Goal: Use online tool/utility: Utilize a website feature to perform a specific function

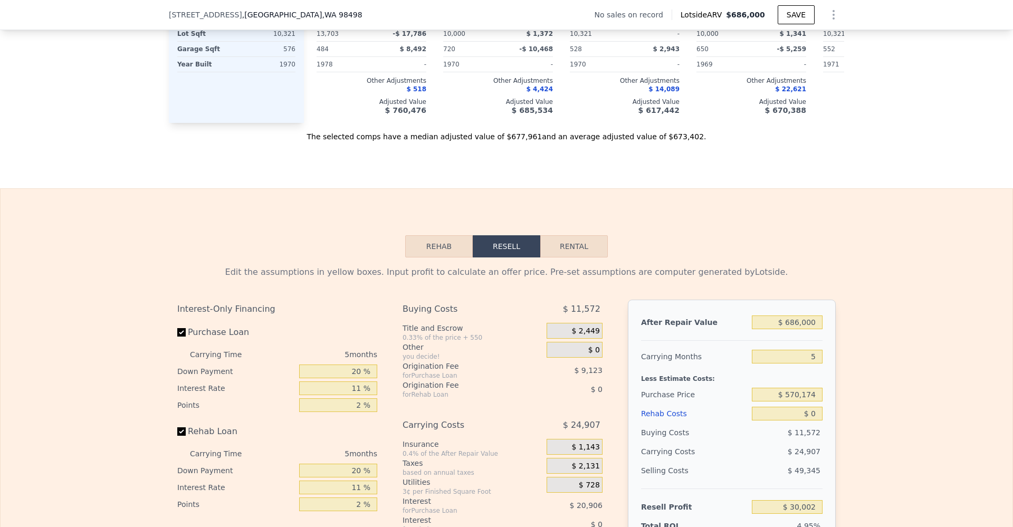
scroll to position [1400, 0]
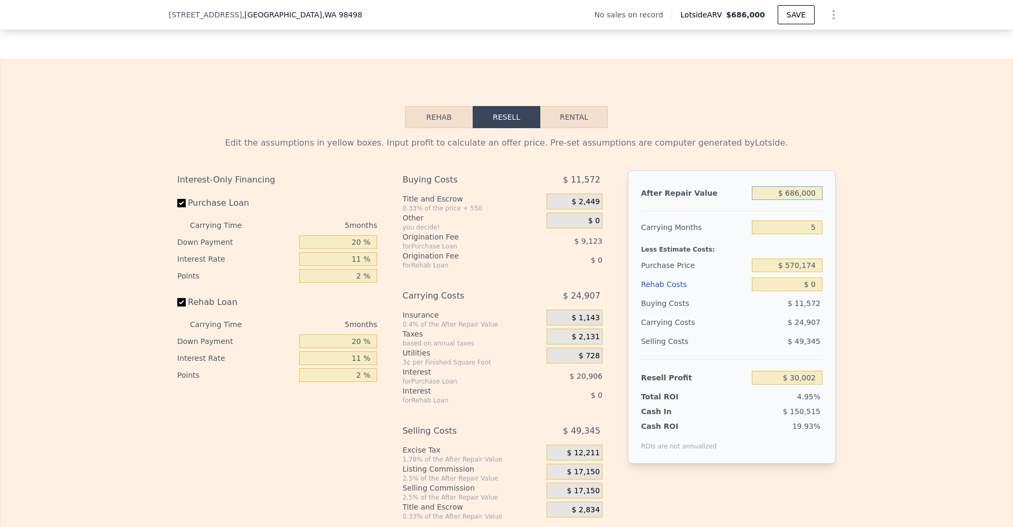
click at [807, 200] on input "$ 686,000" at bounding box center [787, 193] width 71 height 14
type input "$ 62"
type input "-$ 606,003"
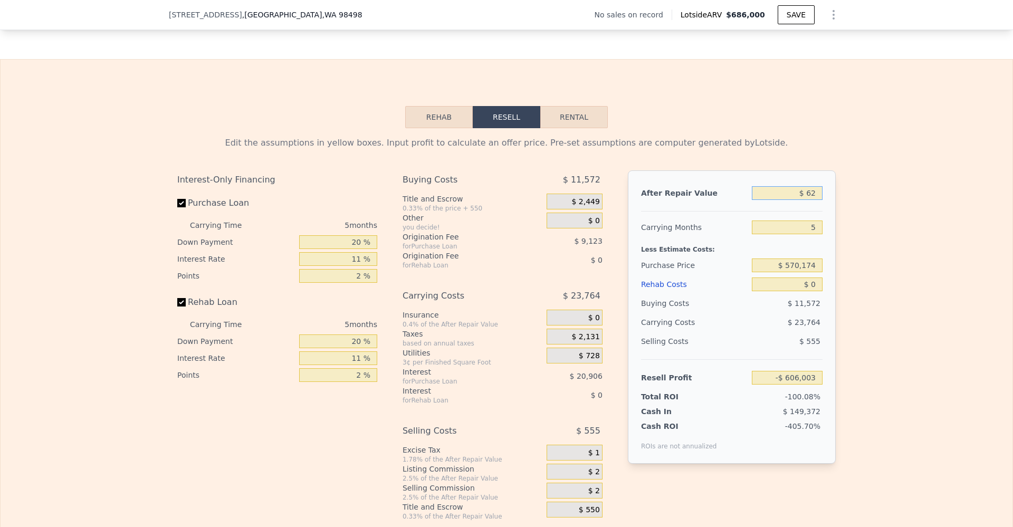
type input "$ 625"
type input "-$ 605,481"
type input "$ 6,250"
type input "-$ 600,264"
type input "$ 62,500"
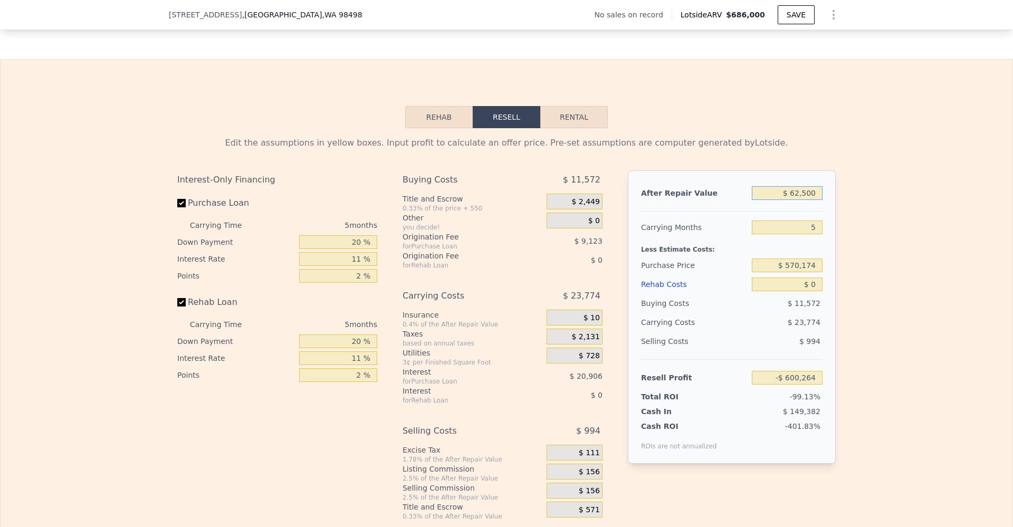
type input "-$ 548,111"
type input "$ 625,000"
type input "-$ 26,558"
type input "$ 625,000"
click at [860, 195] on div "Edit the assumptions in yellow boxes. Input profit to calculate an offer price.…" at bounding box center [507, 324] width 1012 height 393
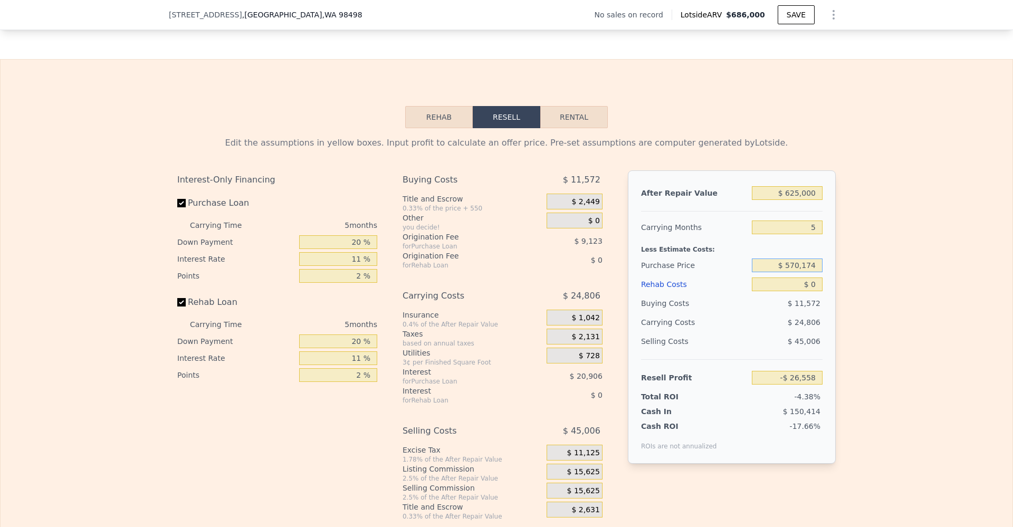
click at [801, 272] on input "$ 570,174" at bounding box center [787, 266] width 71 height 14
type input "$ 450,000"
click at [843, 266] on div "Edit the assumptions in yellow boxes. Input profit to calculate an offer price.…" at bounding box center [507, 324] width 1012 height 393
type input "$ 100,344"
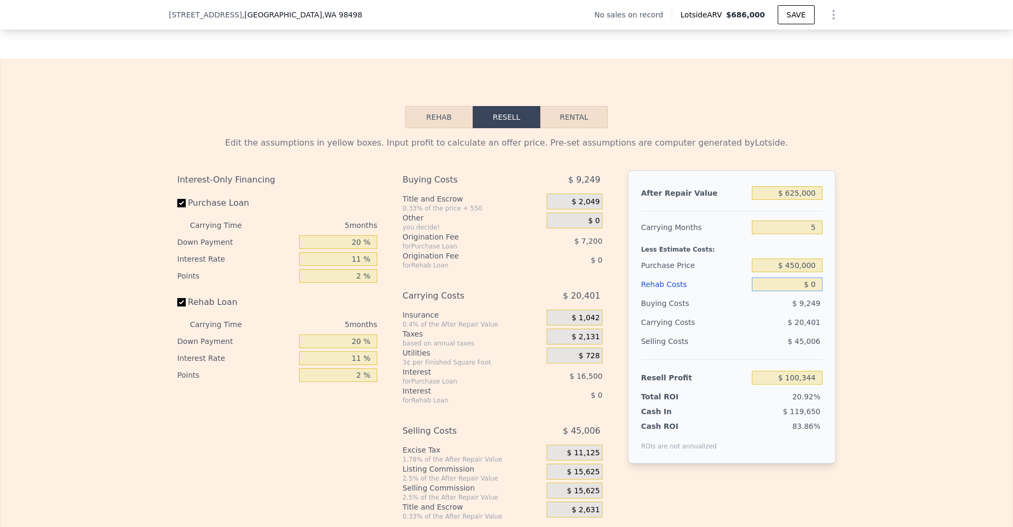
click at [814, 291] on input "$ 0" at bounding box center [787, 285] width 71 height 14
type input "$ 7"
type input "$ 100,337"
type input "$ 75"
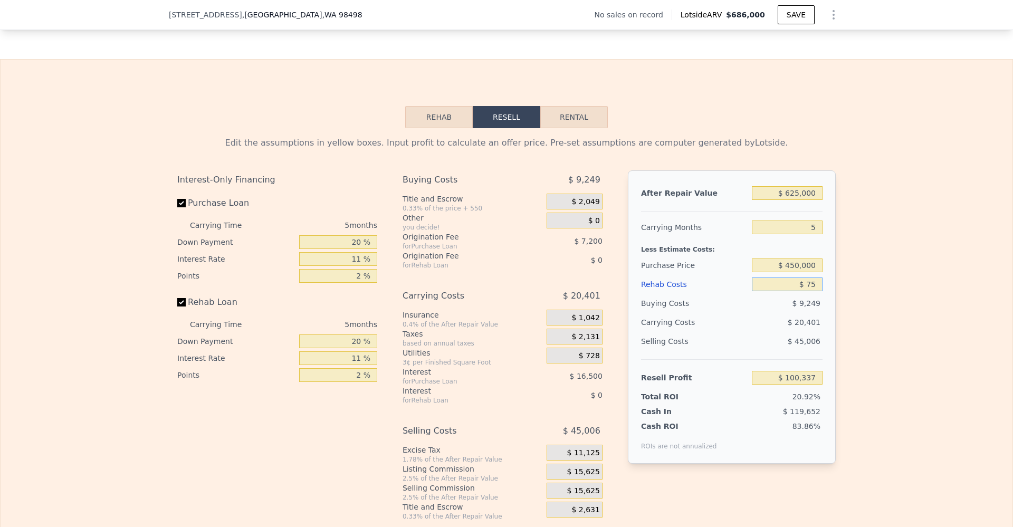
type input "$ 100,263"
type input "$ 750"
type input "$ 99,552"
type input "$ 7,500"
type input "$ 92,449"
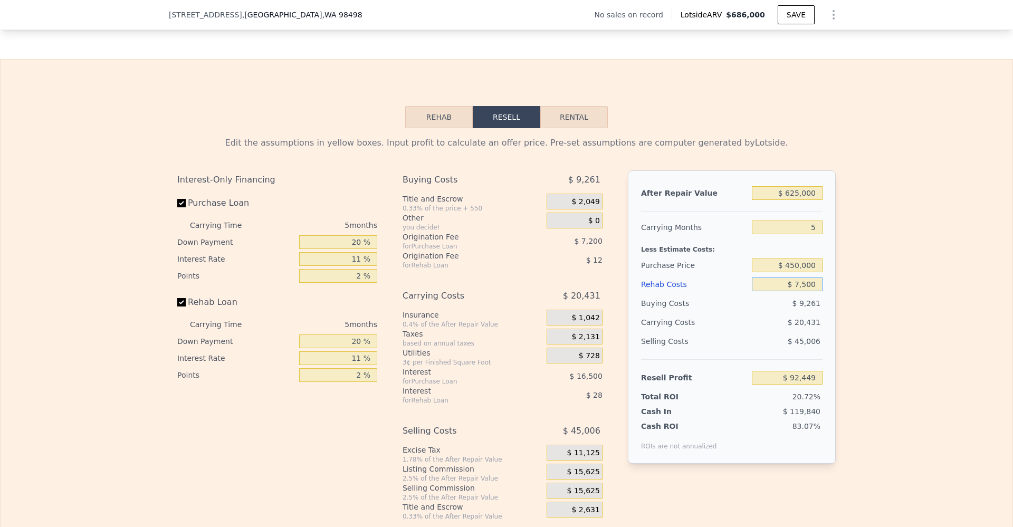
type input "$ 75,000"
type input "$ 21,394"
type input "$ 75,000"
click at [851, 285] on div "Edit the assumptions in yellow boxes. Input profit to calculate an offer price.…" at bounding box center [507, 324] width 1012 height 393
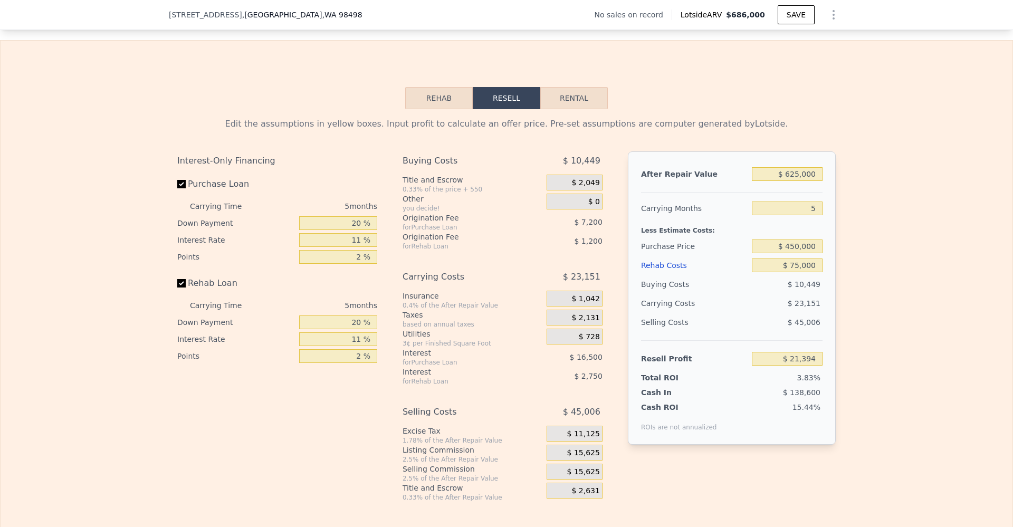
scroll to position [1423, 0]
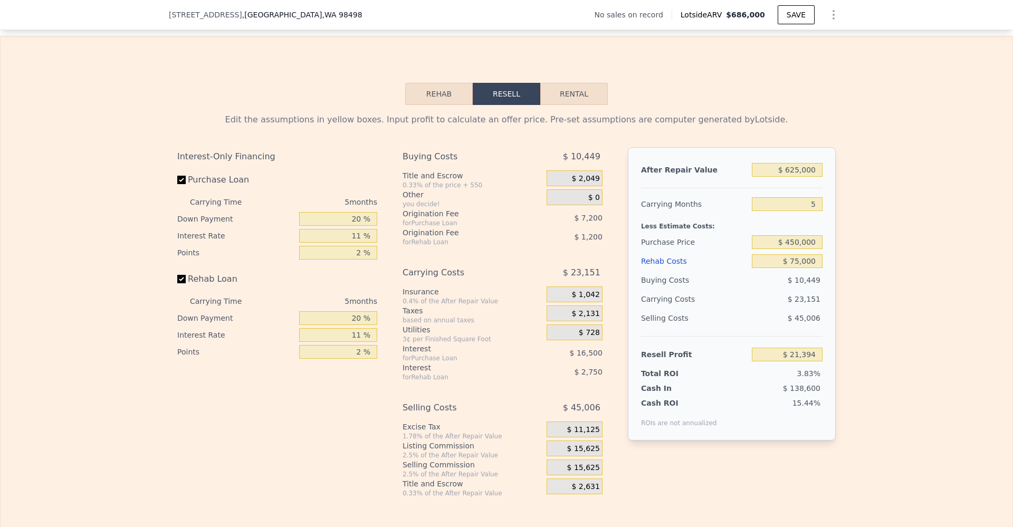
type input "$ 686,000"
type input "$ 0"
type input "$ 30,002"
